Goal: Task Accomplishment & Management: Manage account settings

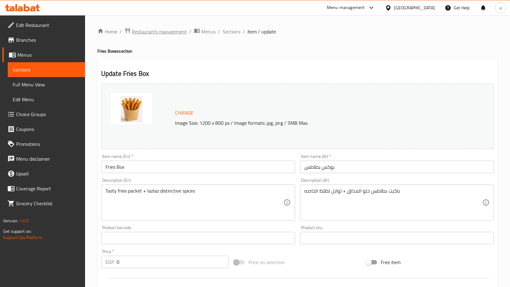
click at [148, 31] on span "Restaurants management" at bounding box center [159, 31] width 55 height 7
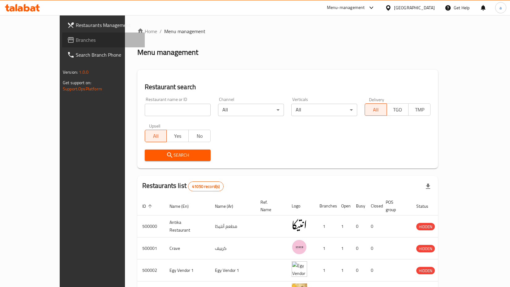
click at [62, 46] on link "Branches" at bounding box center [103, 39] width 83 height 15
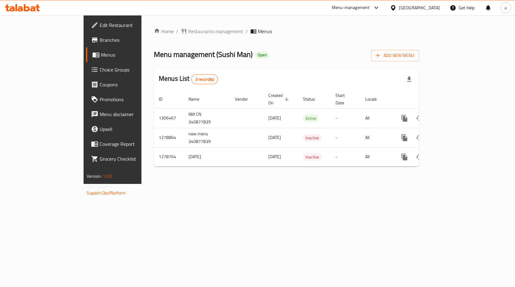
click at [100, 72] on span "Choice Groups" at bounding box center [132, 69] width 65 height 7
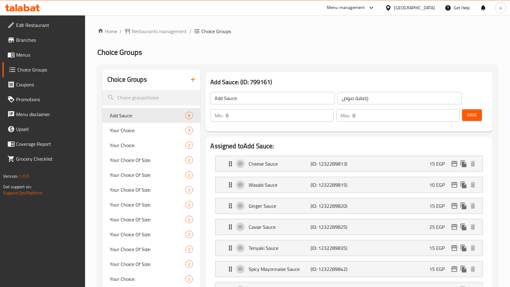
click at [309, 131] on div "Add Sauce: (ID: 799161) Add Sauce: ​ إضافة صوص: ​ Min: 0 ​ Max: 0 ​ Save" at bounding box center [348, 101] width 287 height 59
